Goal: Task Accomplishment & Management: Use online tool/utility

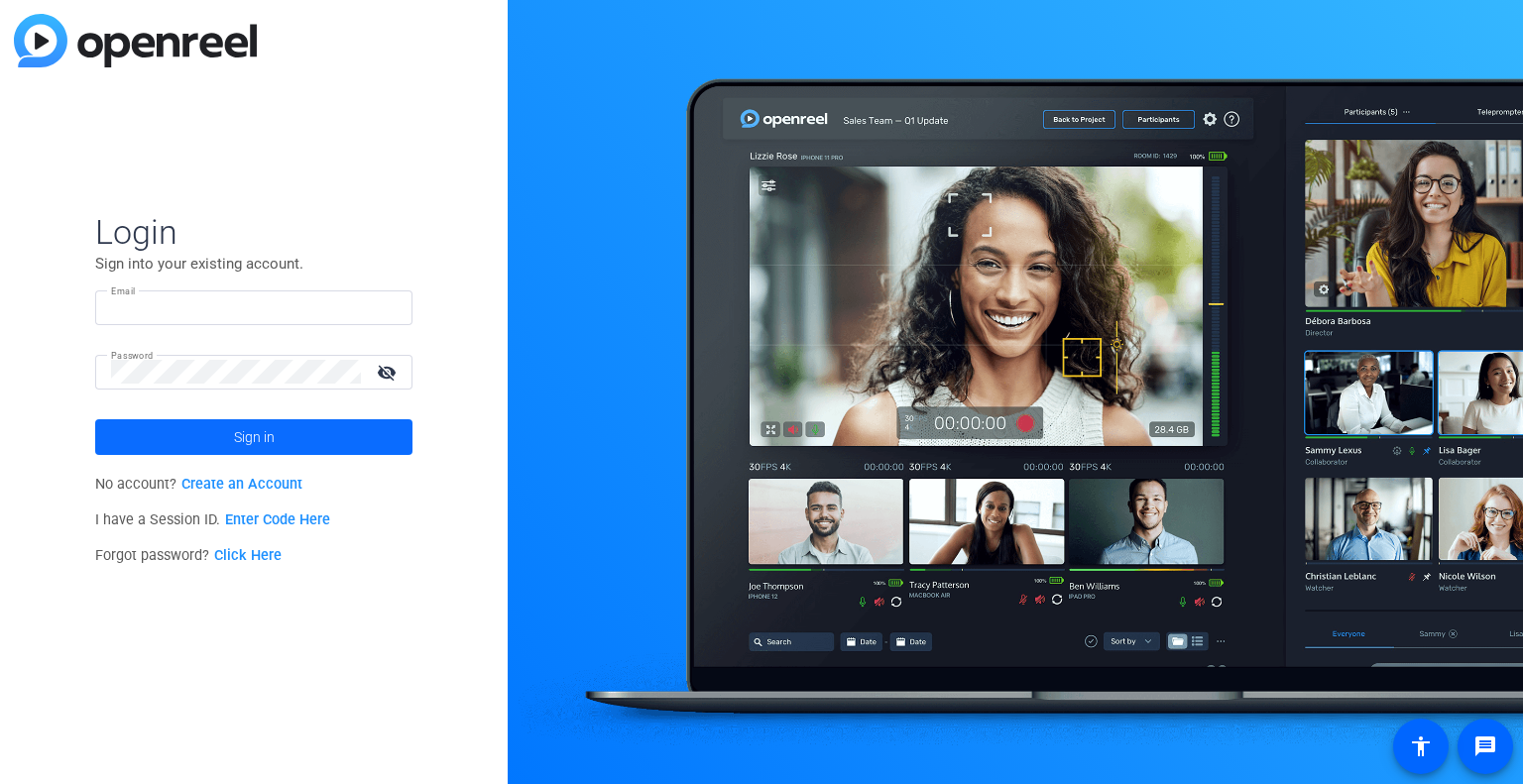
type input "[PERSON_NAME][EMAIL_ADDRESS][PERSON_NAME][DOMAIN_NAME]"
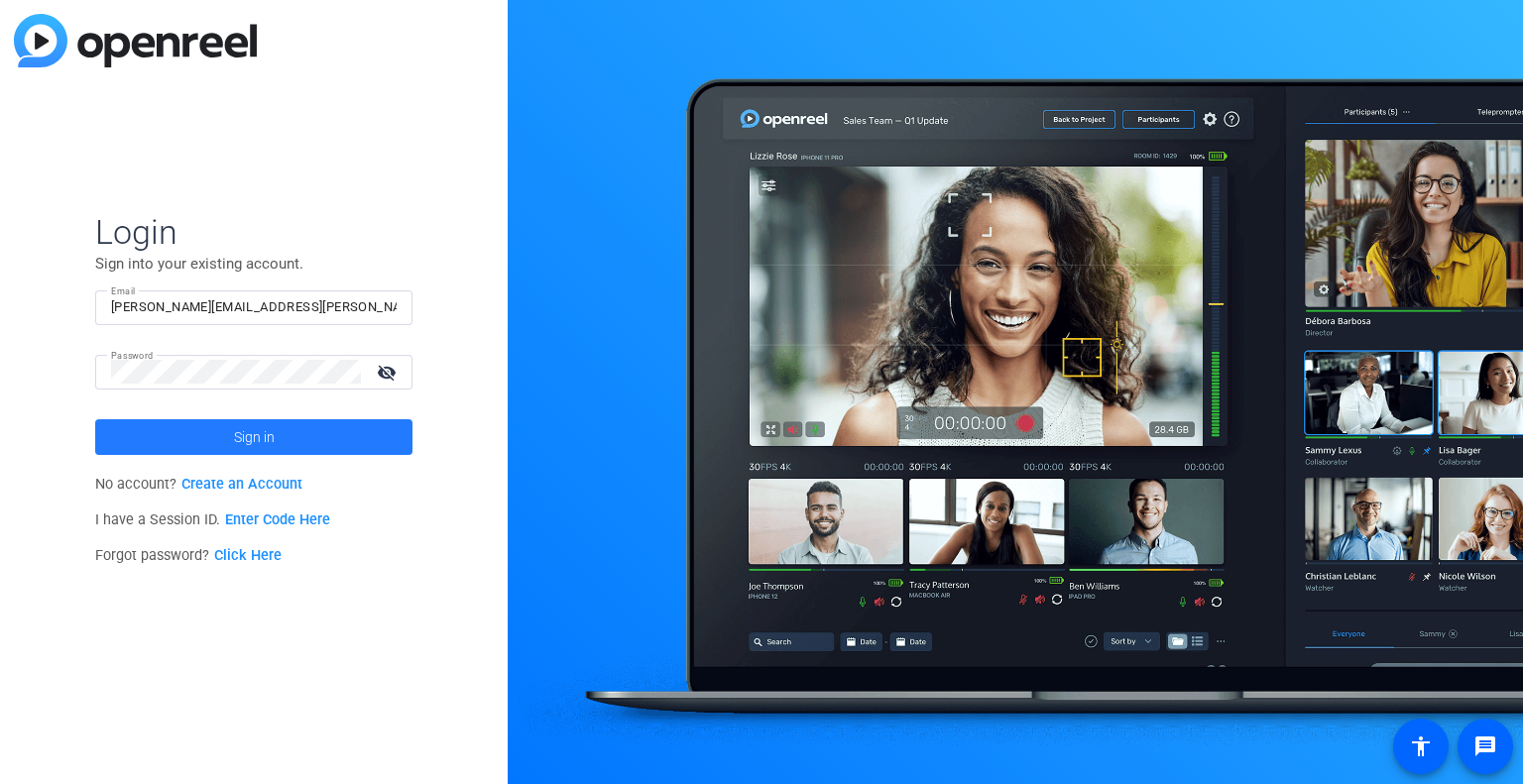
click at [214, 439] on span at bounding box center [254, 437] width 318 height 48
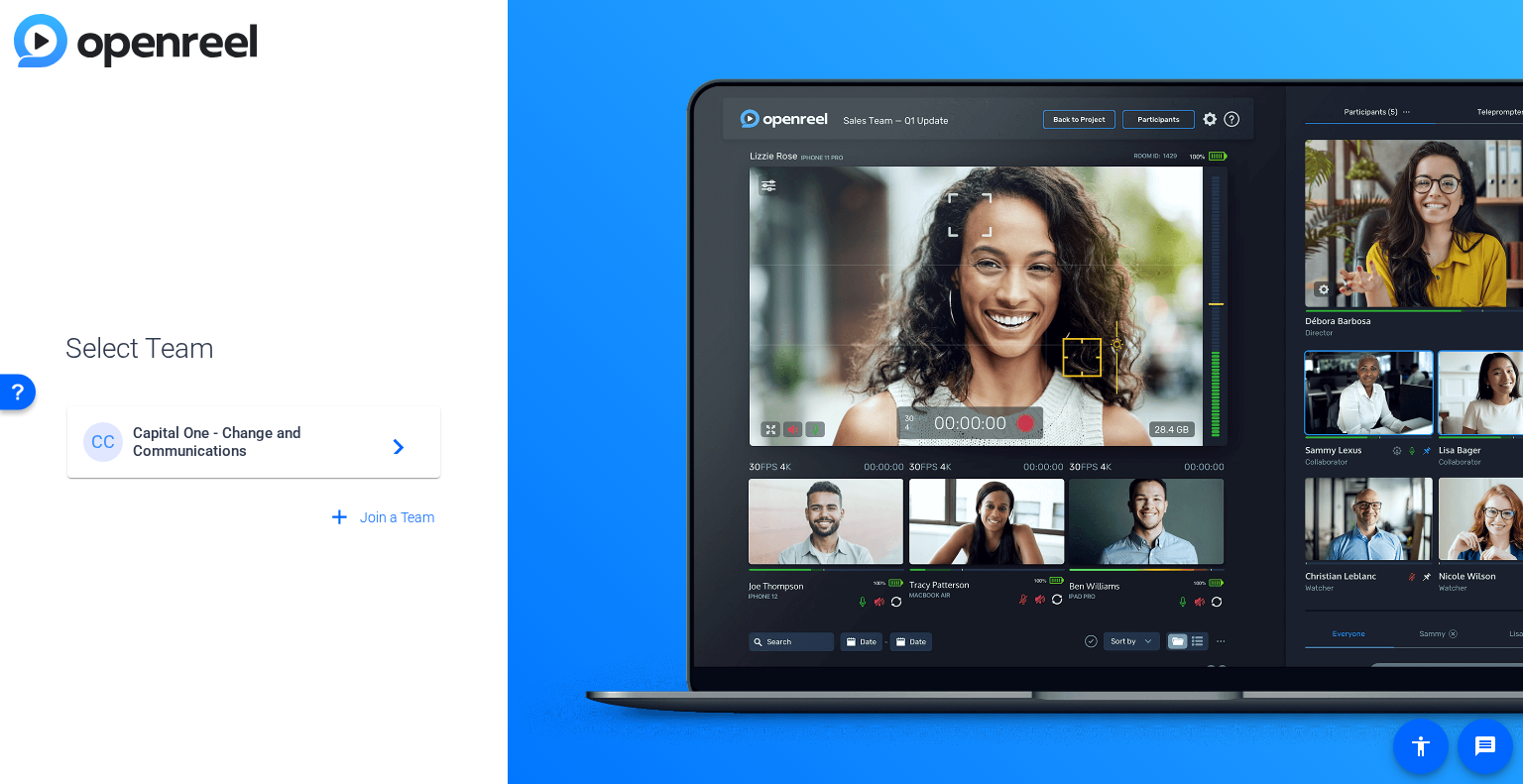
click at [214, 439] on span "Capital One - Change and Communications" at bounding box center [257, 442] width 248 height 36
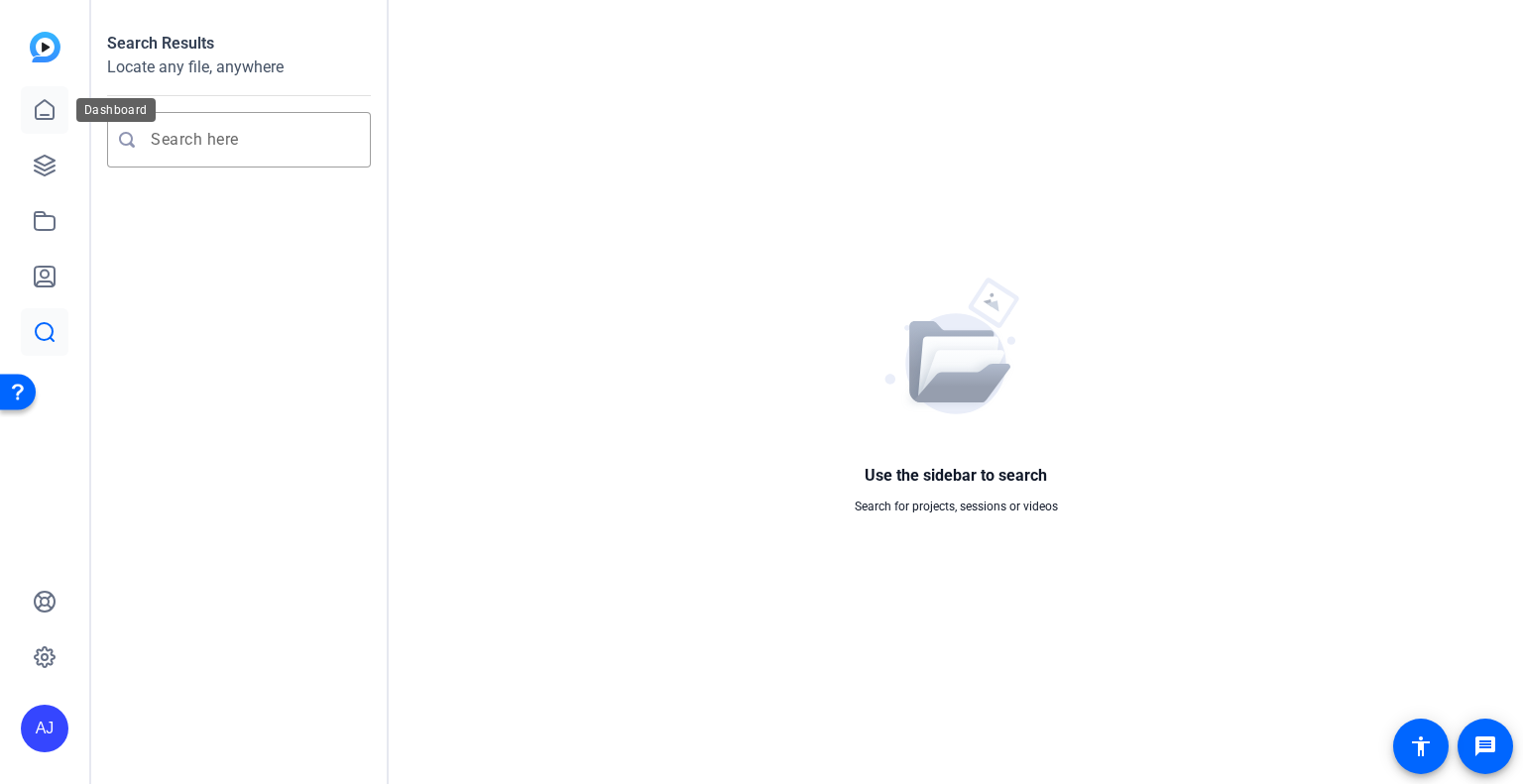
click at [46, 103] on icon at bounding box center [45, 110] width 24 height 24
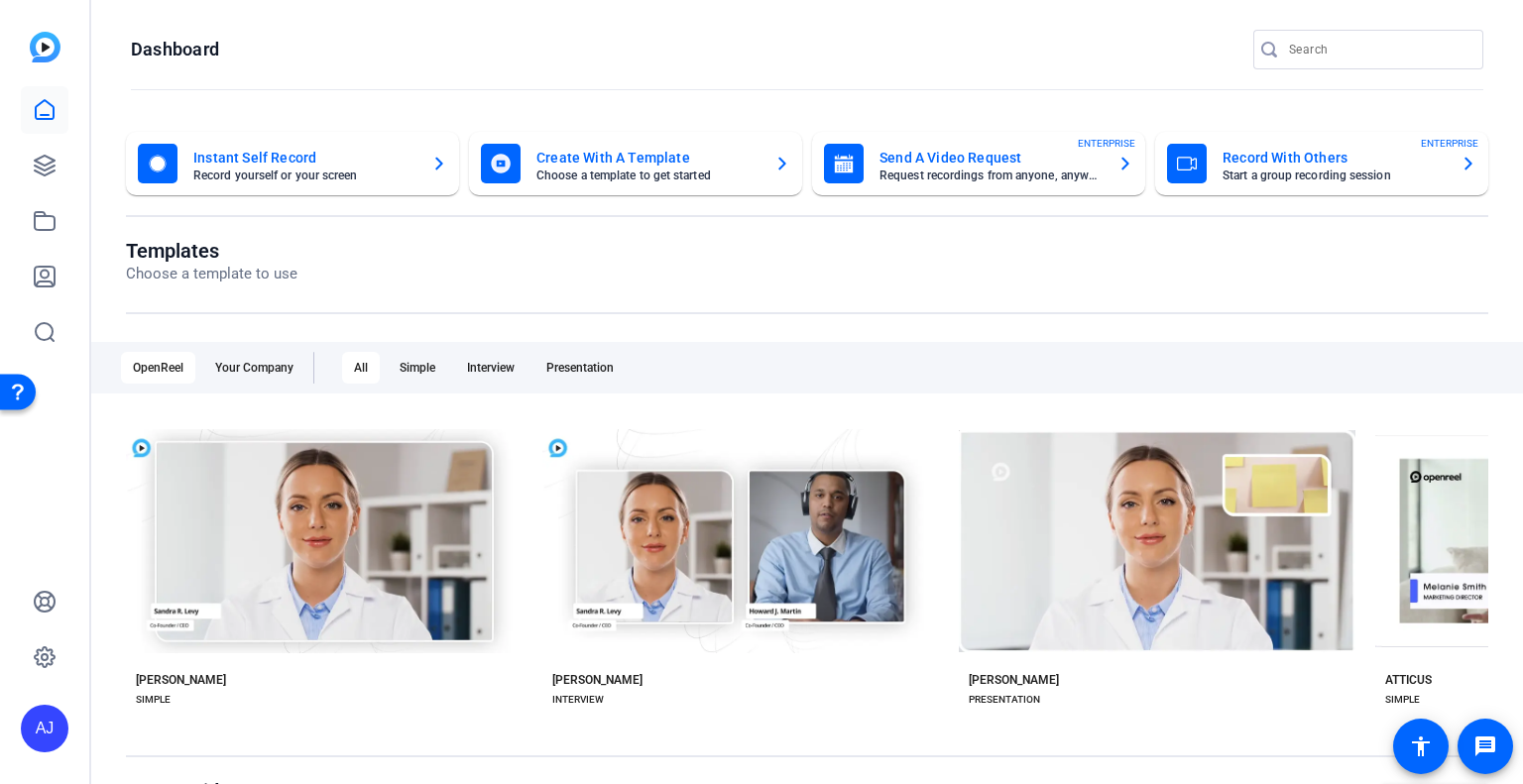
click at [1117, 164] on icon "button" at bounding box center [1125, 164] width 16 height 24
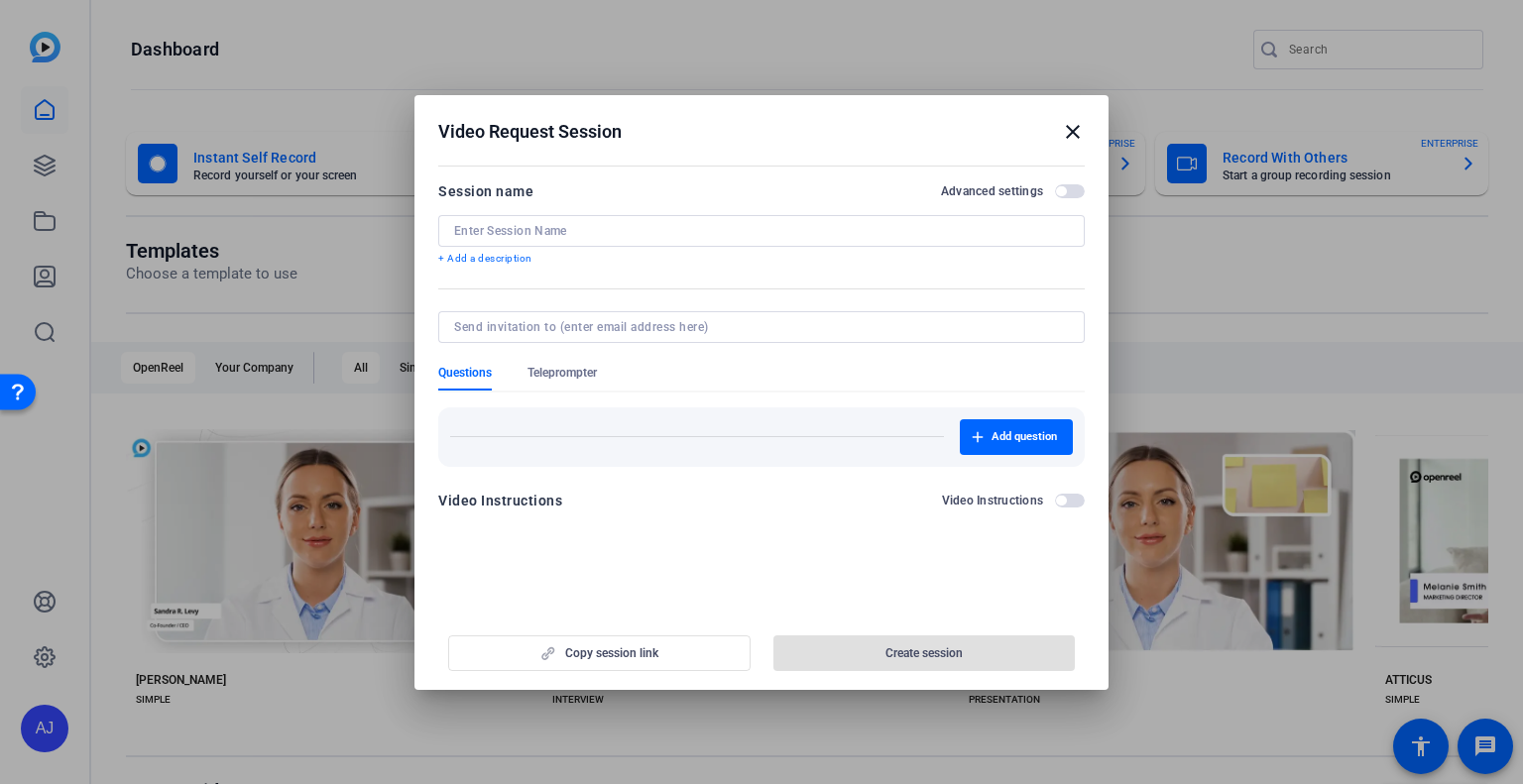
click at [1071, 126] on mat-icon "close" at bounding box center [1073, 132] width 24 height 24
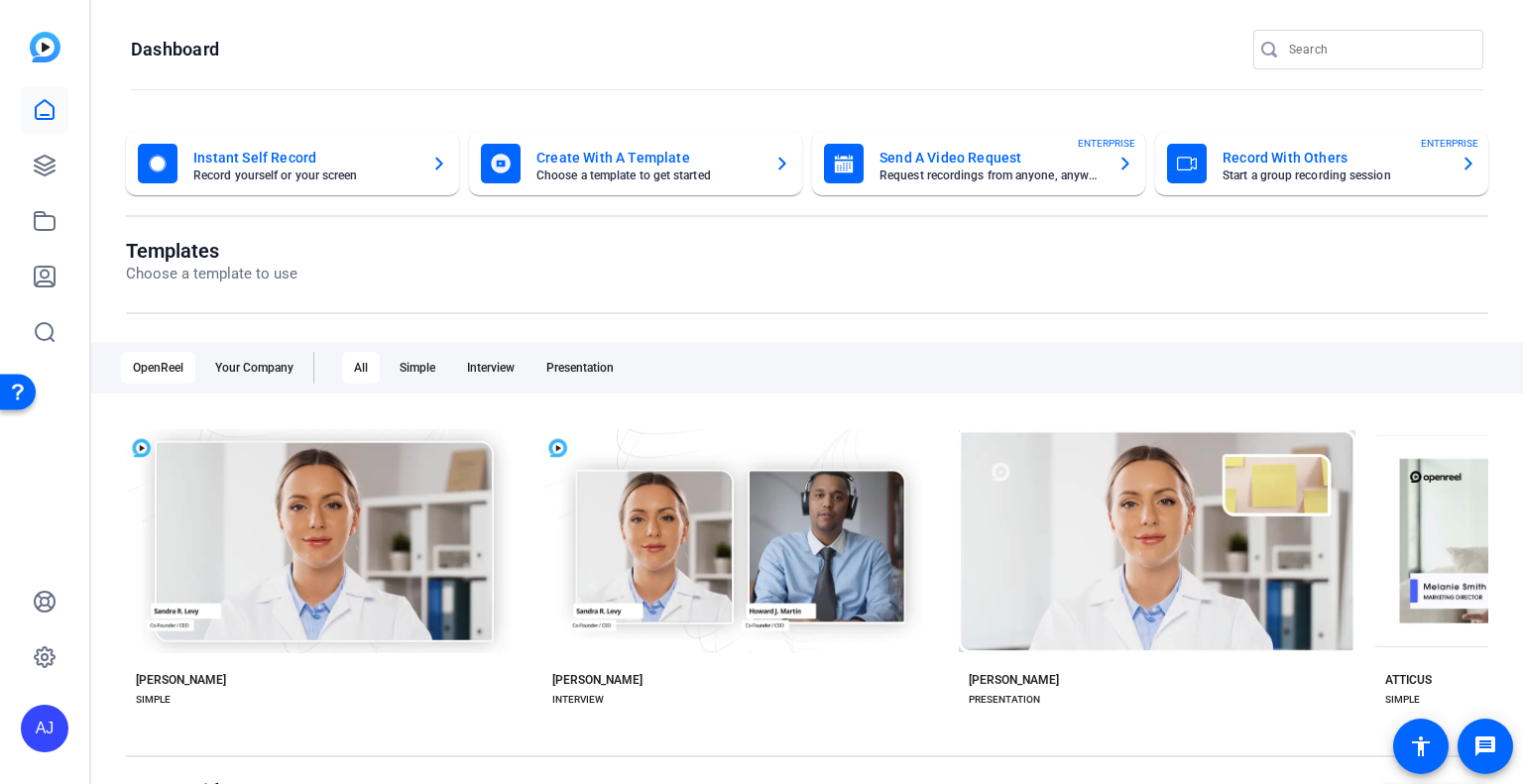
click at [1392, 172] on mat-card-subtitle "Start a group recording session" at bounding box center [1334, 176] width 222 height 12
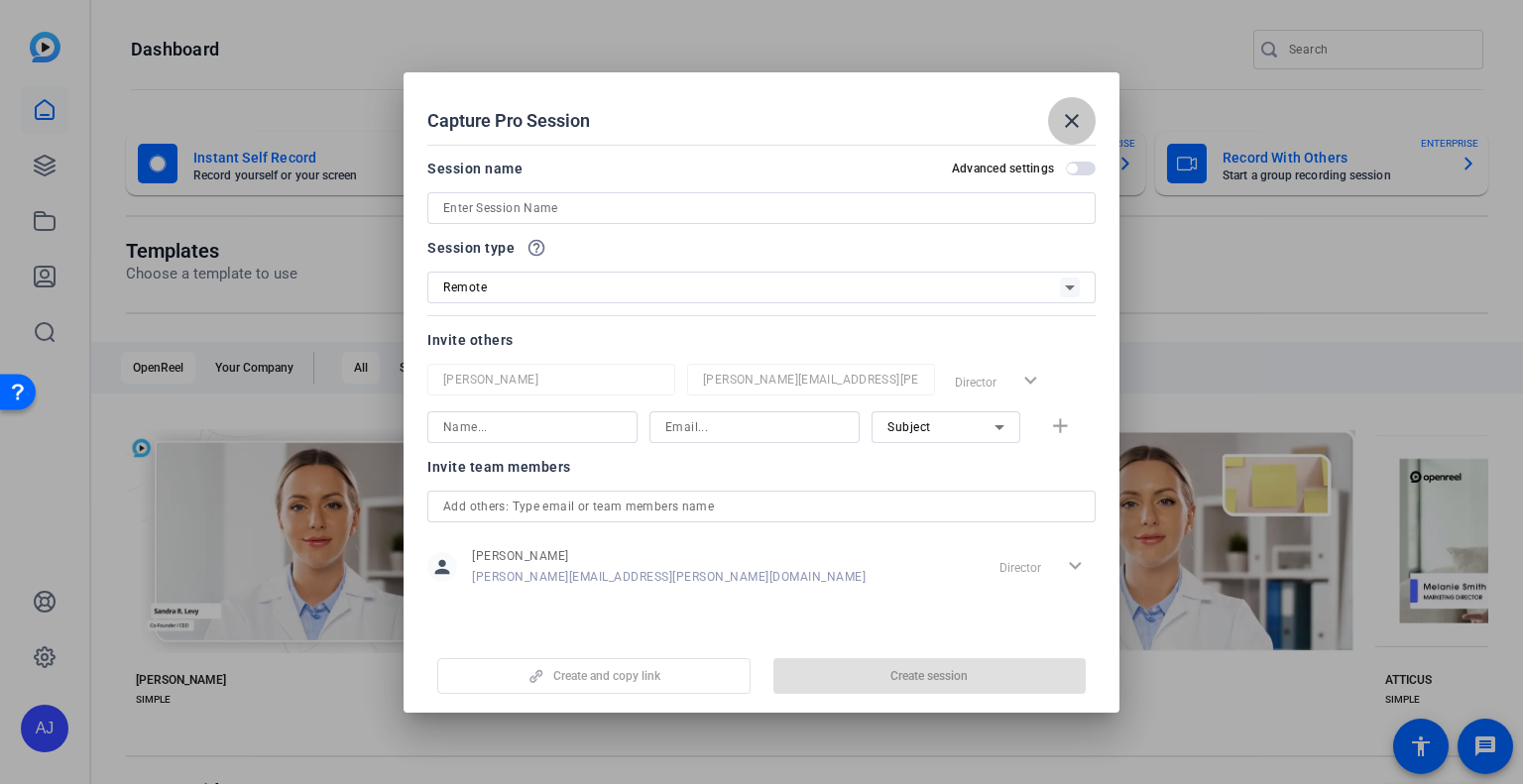
click at [1082, 116] on mat-icon "close" at bounding box center [1072, 121] width 24 height 24
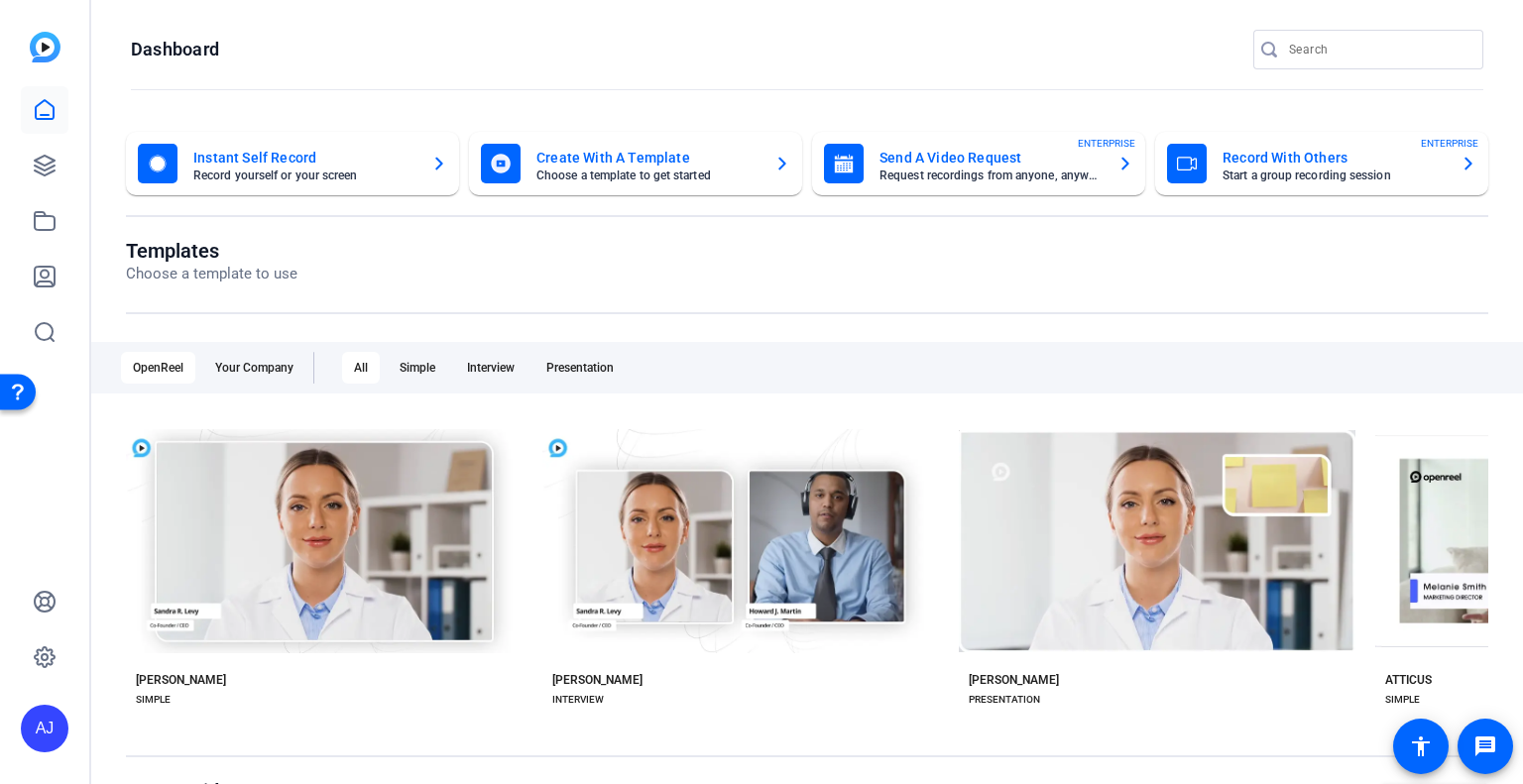
click at [997, 160] on mat-card-title "Send A Video Request" at bounding box center [990, 158] width 222 height 24
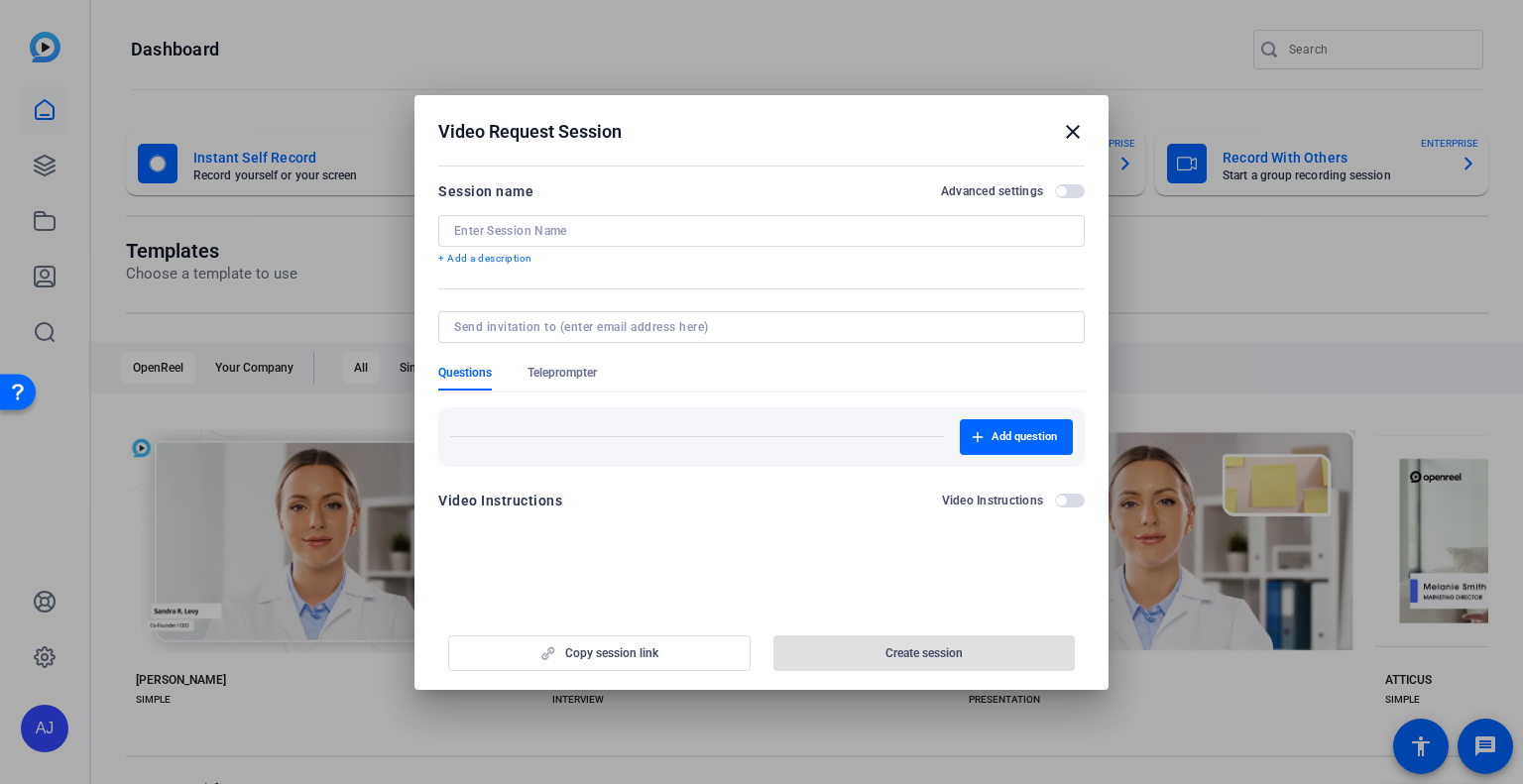
click at [1078, 137] on mat-icon "close" at bounding box center [1073, 132] width 24 height 24
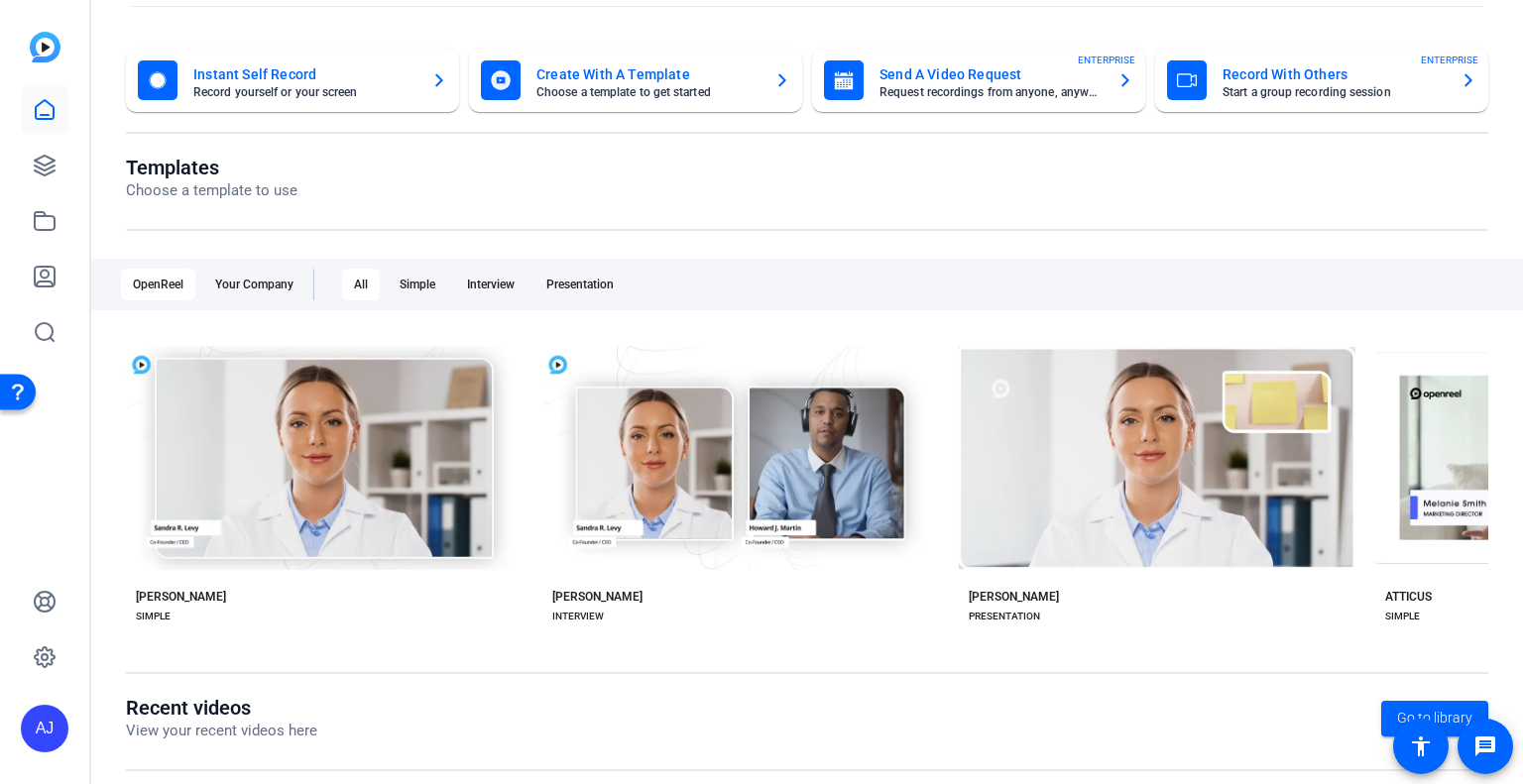
scroll to position [52, 0]
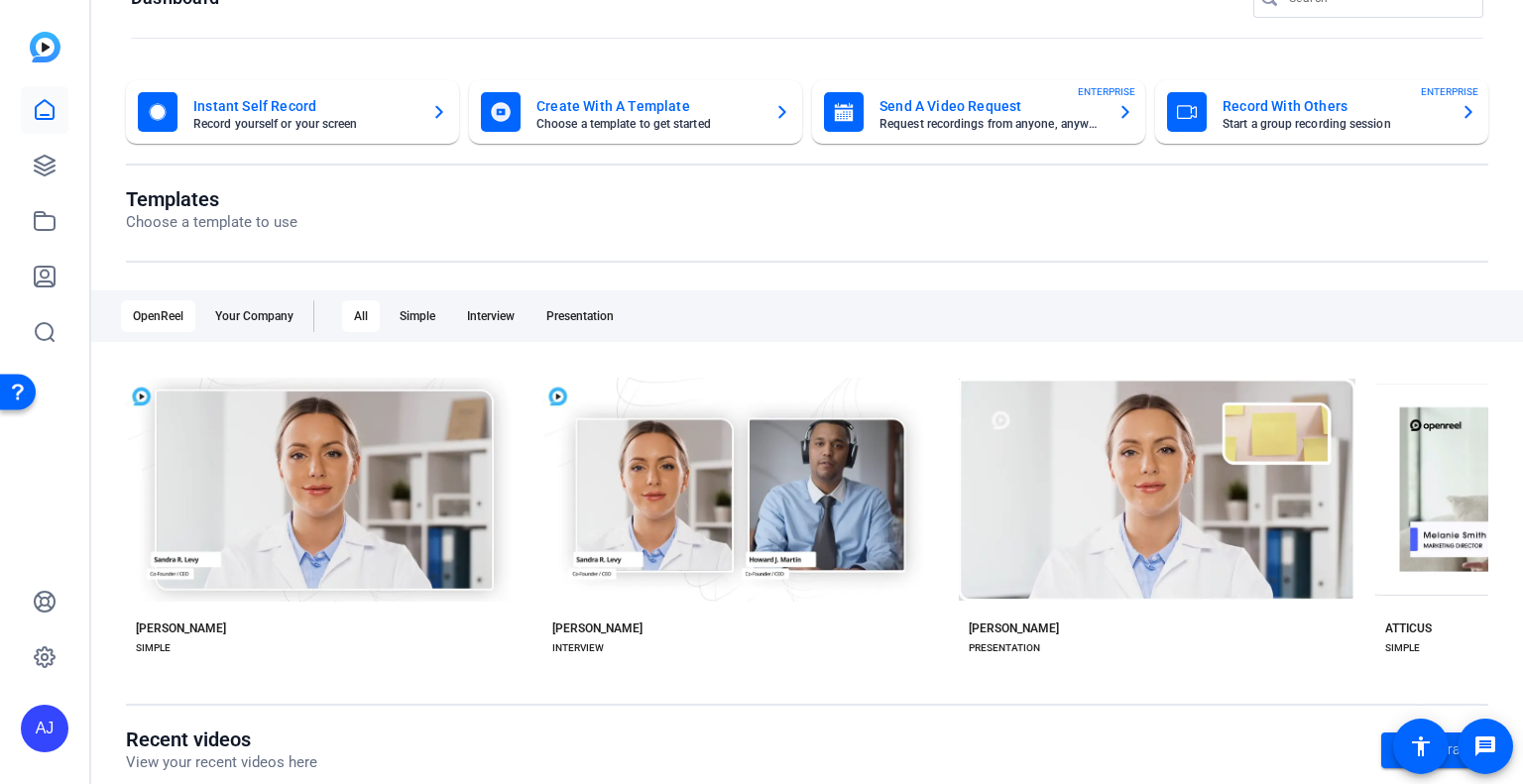
click at [879, 105] on mat-card-title "Send A Video Request" at bounding box center [990, 106] width 222 height 24
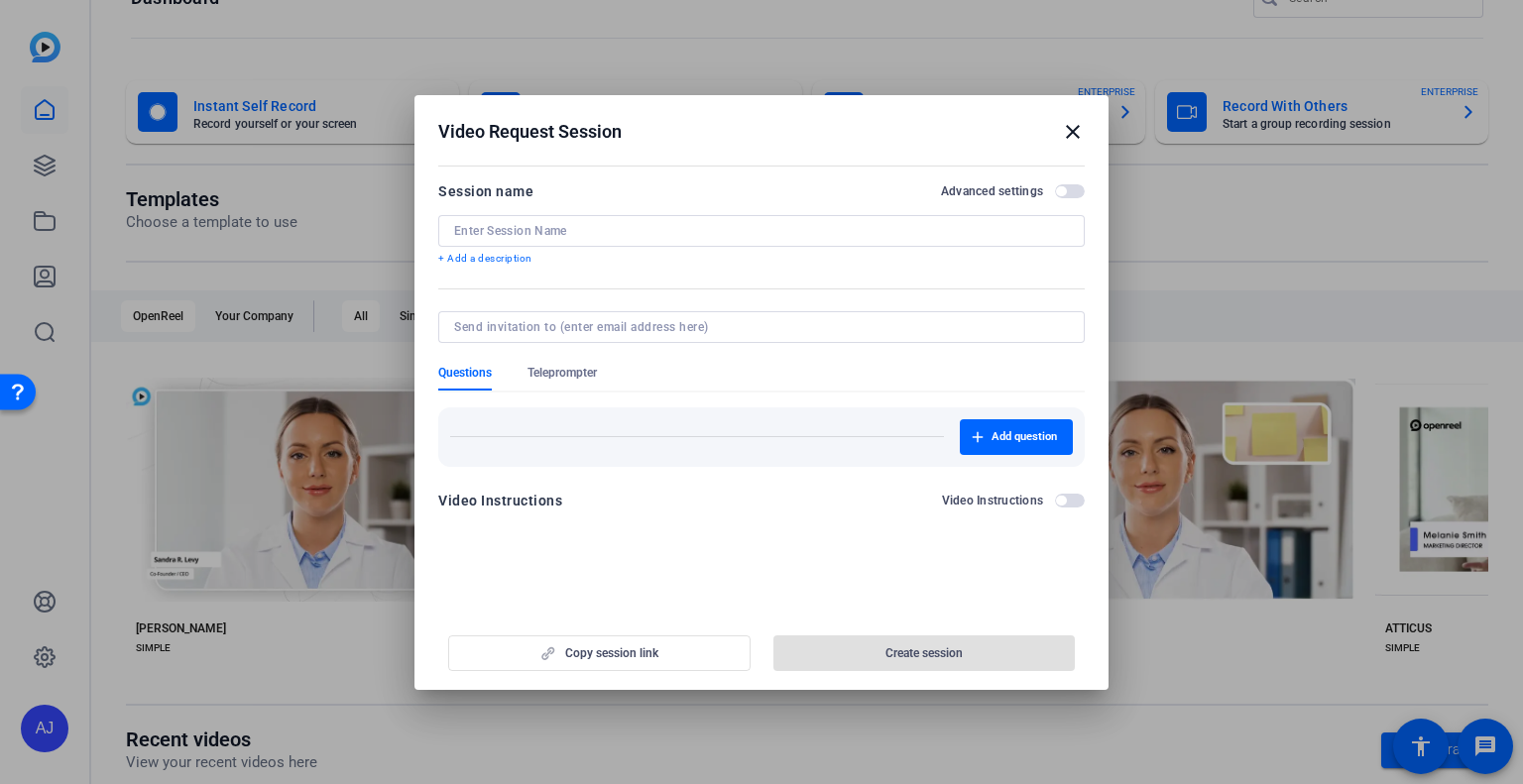
click at [524, 230] on input at bounding box center [761, 231] width 615 height 16
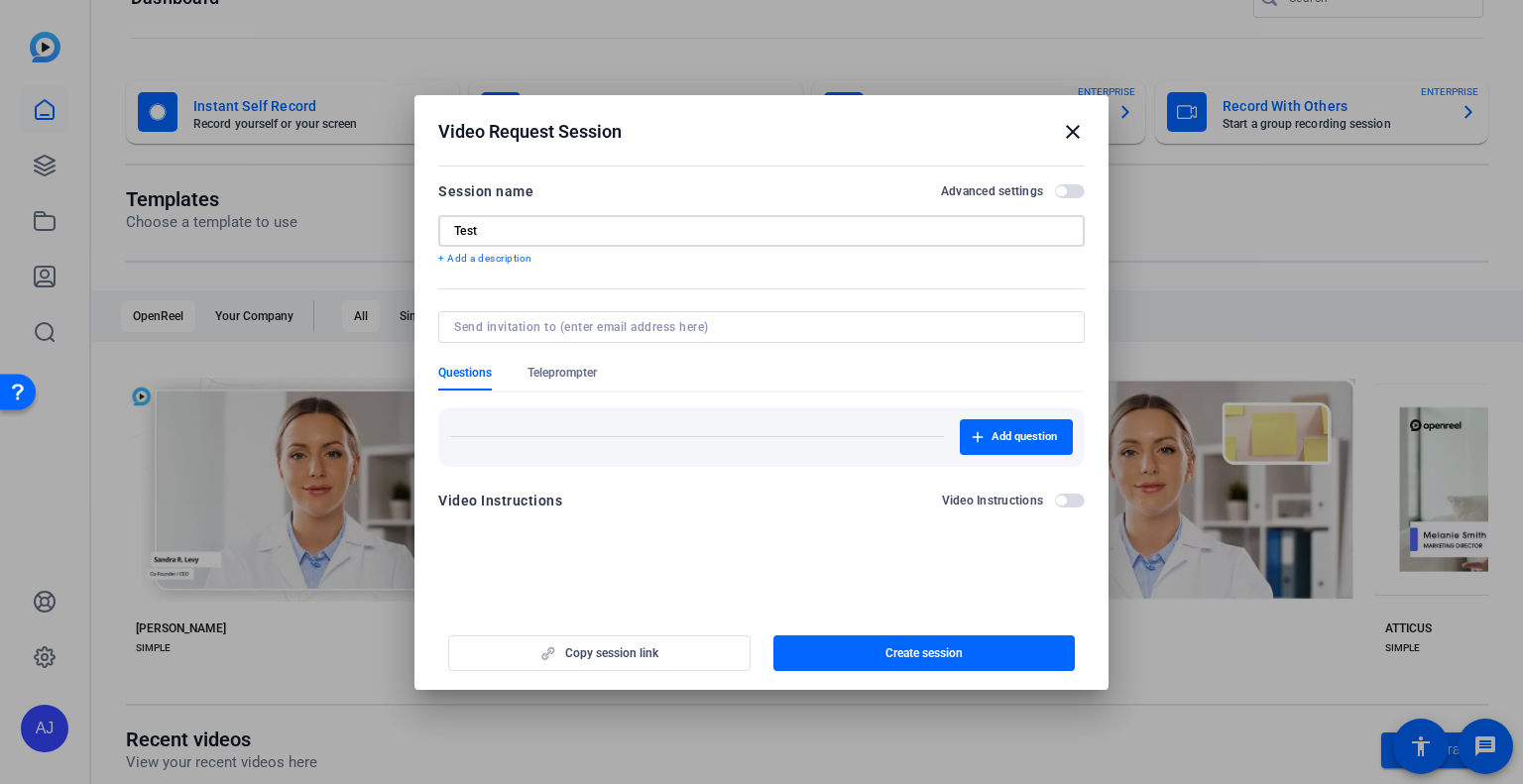
type input "Test"
click at [726, 330] on input at bounding box center [757, 328] width 607 height 16
type input "[EMAIL_ADDRESS][DOMAIN_NAME]"
click at [921, 654] on span "Create session" at bounding box center [923, 653] width 77 height 16
